Goal: Task Accomplishment & Management: Use online tool/utility

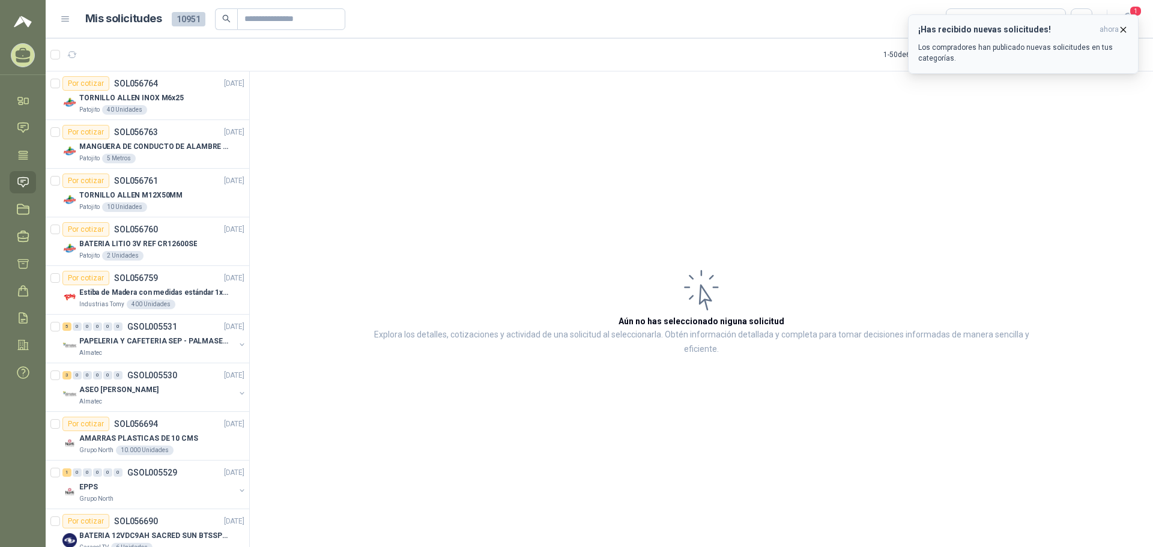
click at [1045, 63] on button "¡Has recibido nuevas solicitudes! ahora Los compradores han publicado nuevas so…" at bounding box center [1023, 43] width 231 height 59
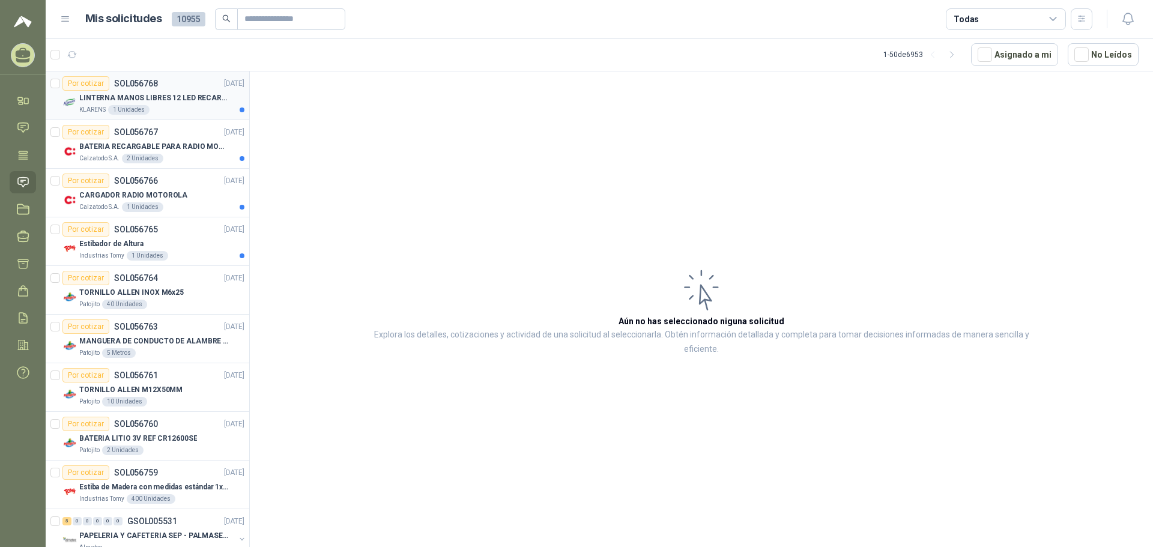
click at [193, 99] on p "LINTERNA MANOS LIBRES 12 LED RECARGALE" at bounding box center [154, 98] width 150 height 11
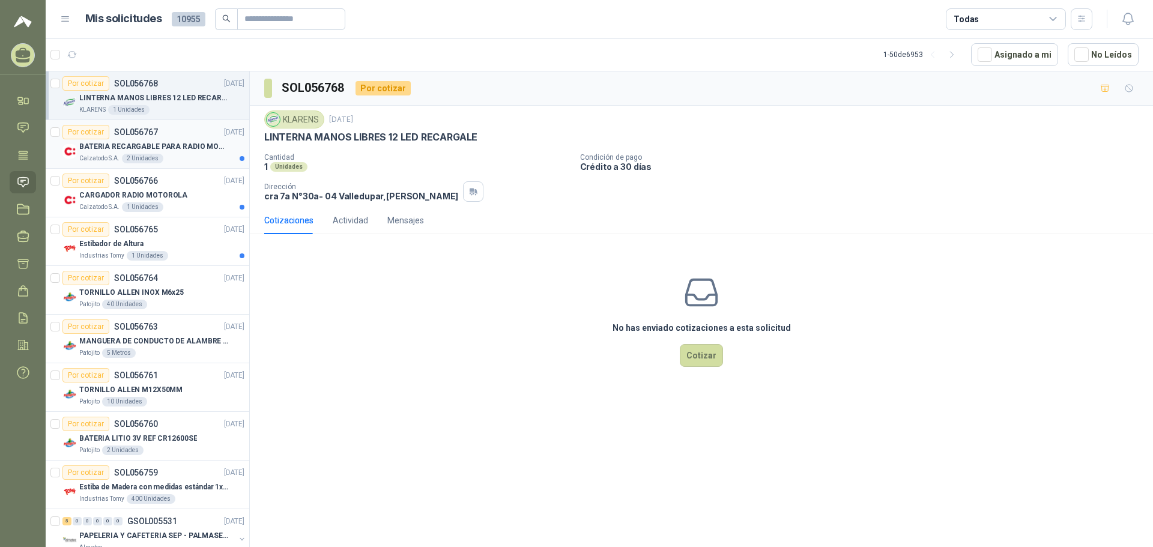
click at [181, 136] on div "Por cotizar SOL056767 [DATE]" at bounding box center [153, 132] width 182 height 14
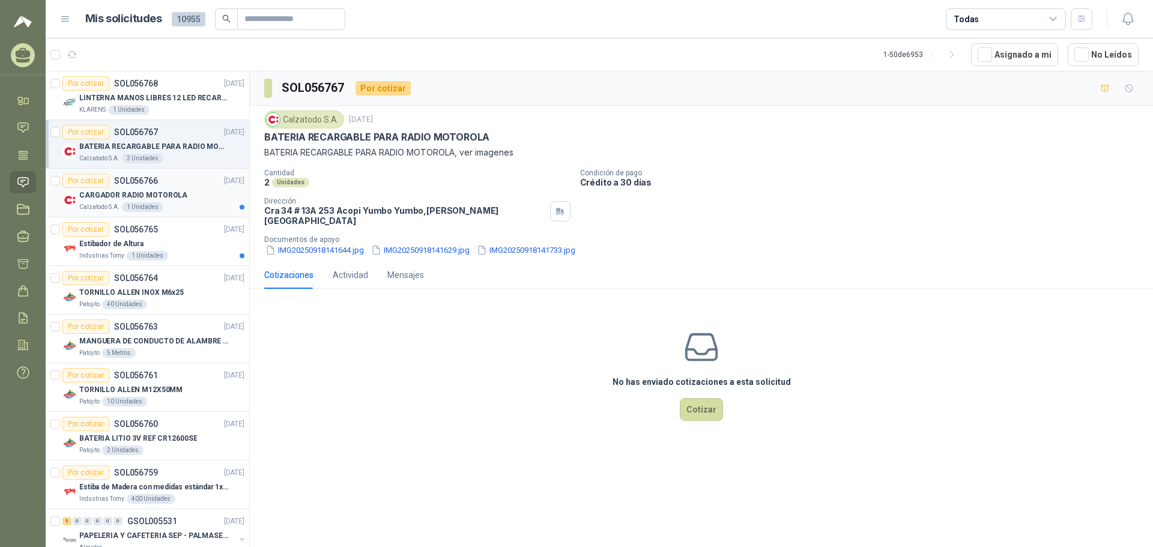
click at [201, 190] on div "CARGADOR RADIO MOTOROLA" at bounding box center [161, 195] width 165 height 14
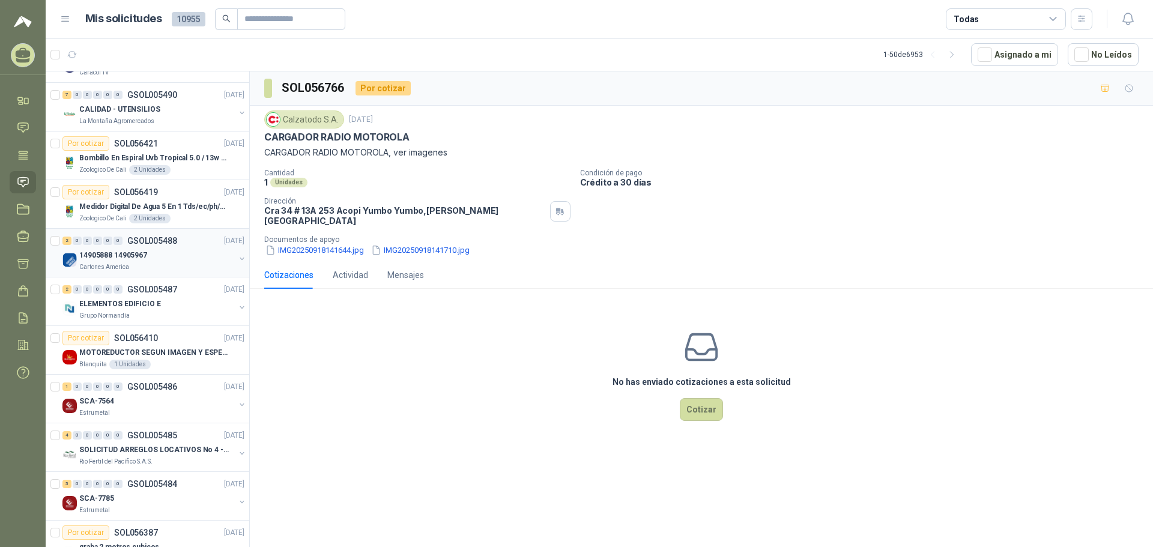
scroll to position [1622, 0]
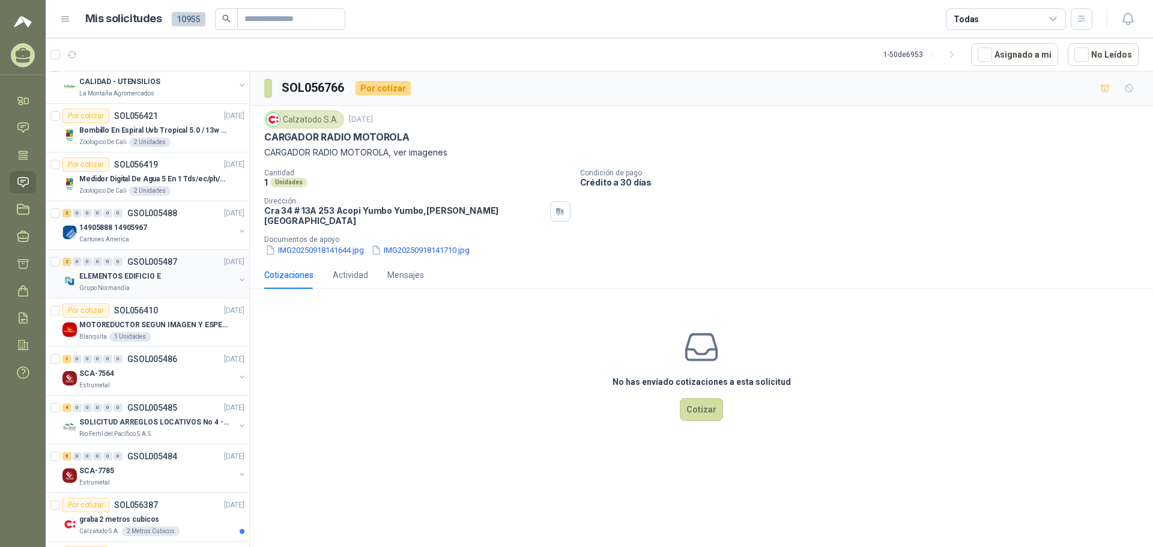
click at [173, 290] on div "Grupo Normandía" at bounding box center [157, 289] width 156 height 10
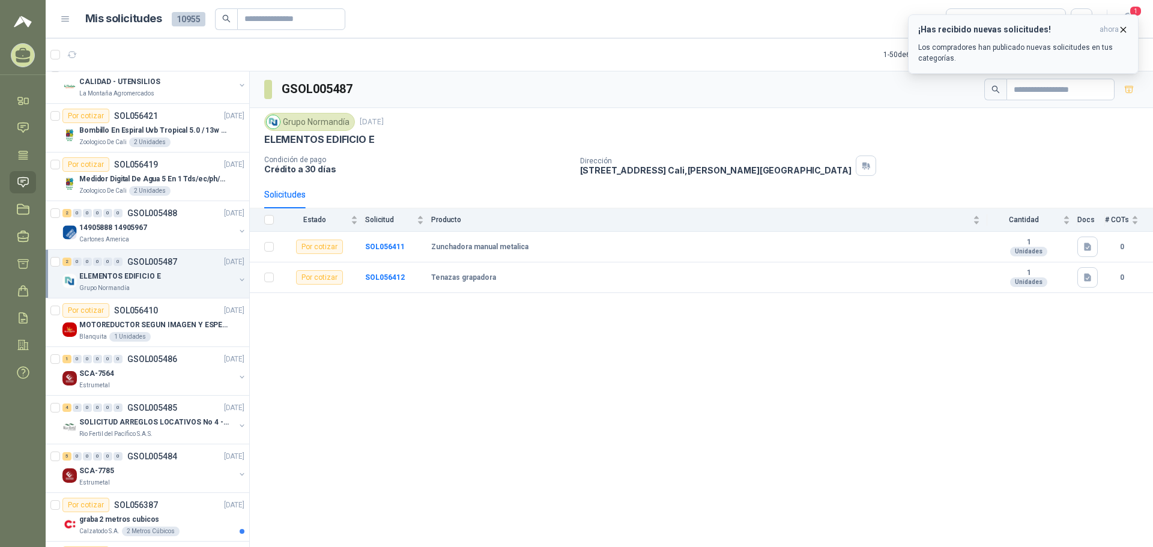
drag, startPoint x: 1053, startPoint y: 55, endPoint x: 1049, endPoint y: 60, distance: 6.8
click at [1052, 55] on p "Los compradores han publicado nuevas solicitudes en tus categorías." at bounding box center [1023, 53] width 210 height 22
